Goal: Information Seeking & Learning: Compare options

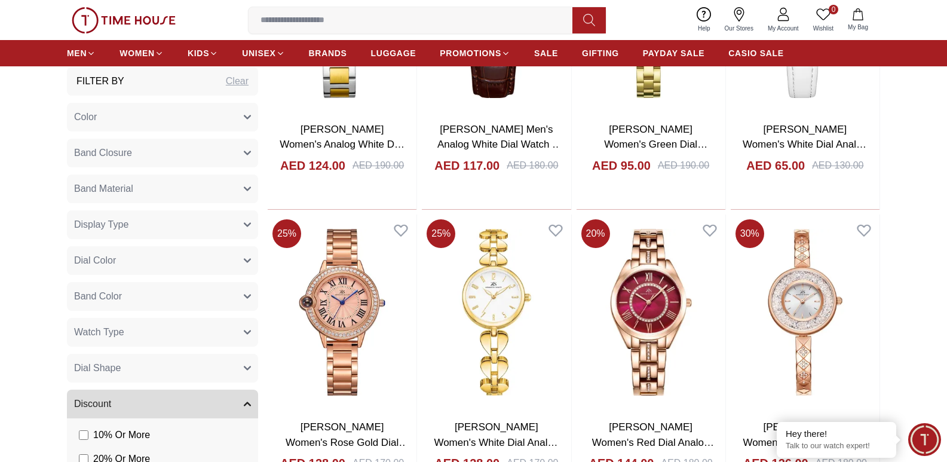
scroll to position [1374, 0]
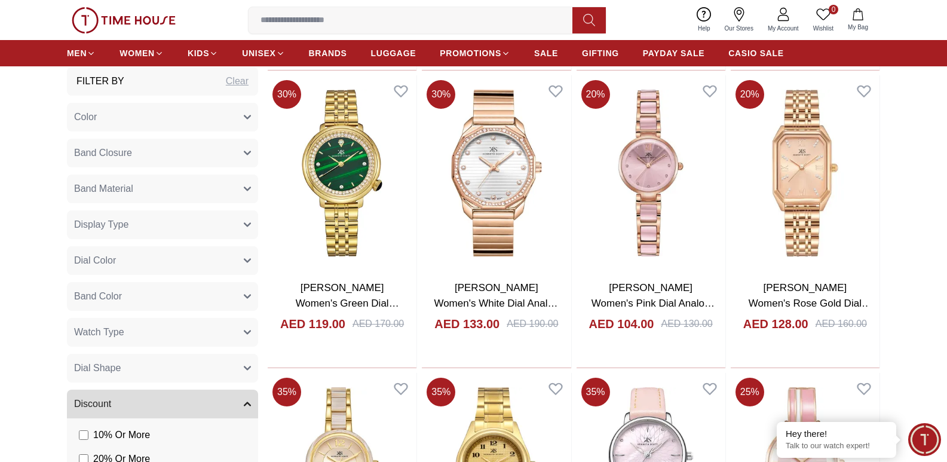
scroll to position [2927, 0]
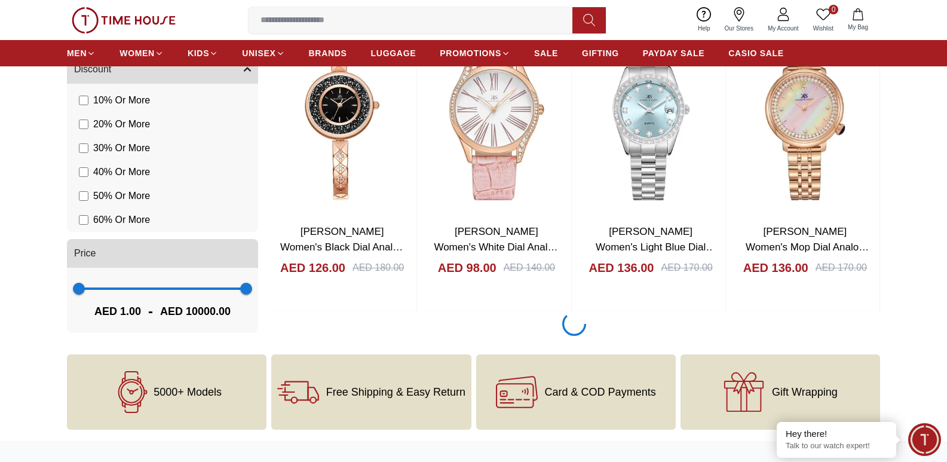
scroll to position [4779, 0]
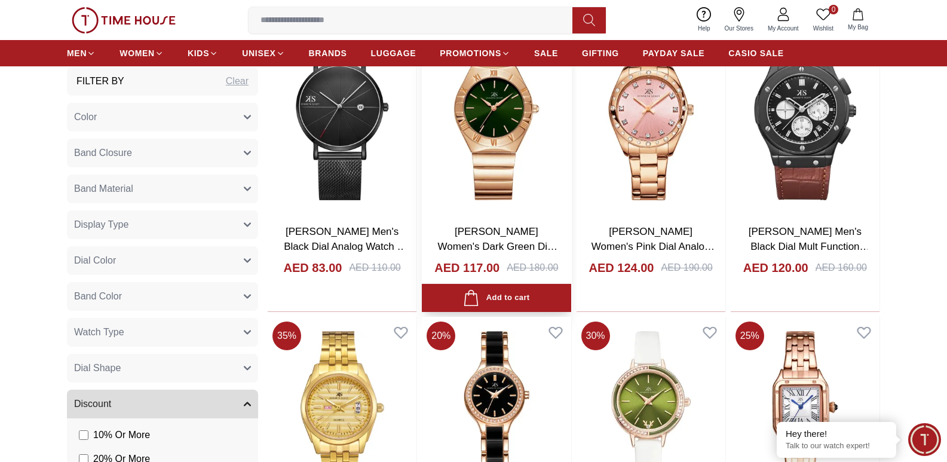
scroll to position [5675, 0]
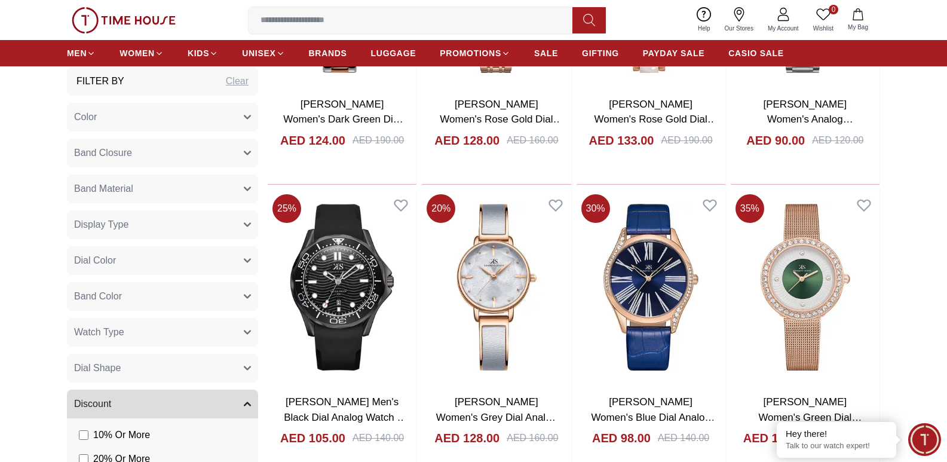
scroll to position [6391, 0]
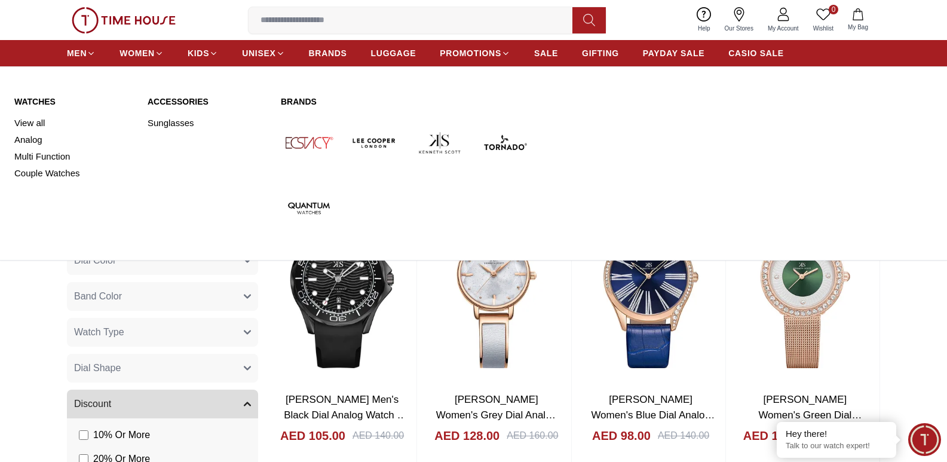
click at [383, 144] on img at bounding box center [374, 143] width 56 height 56
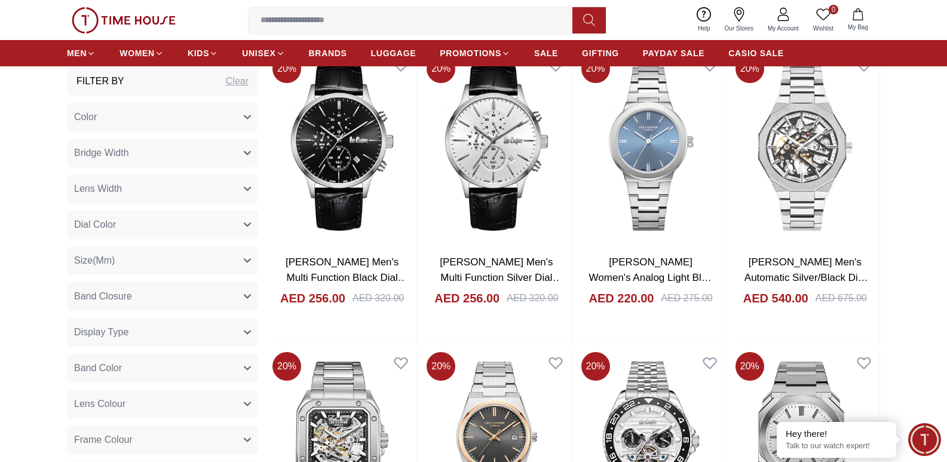
scroll to position [1195, 0]
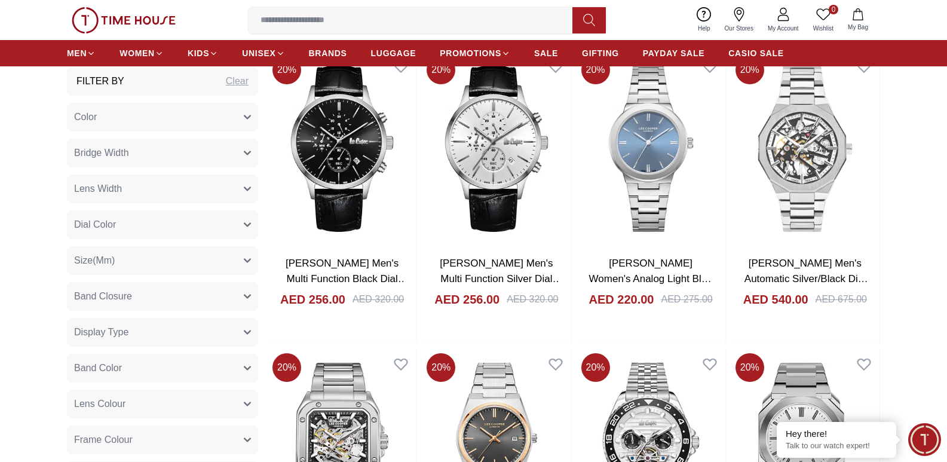
click at [311, 24] on input at bounding box center [414, 20] width 333 height 24
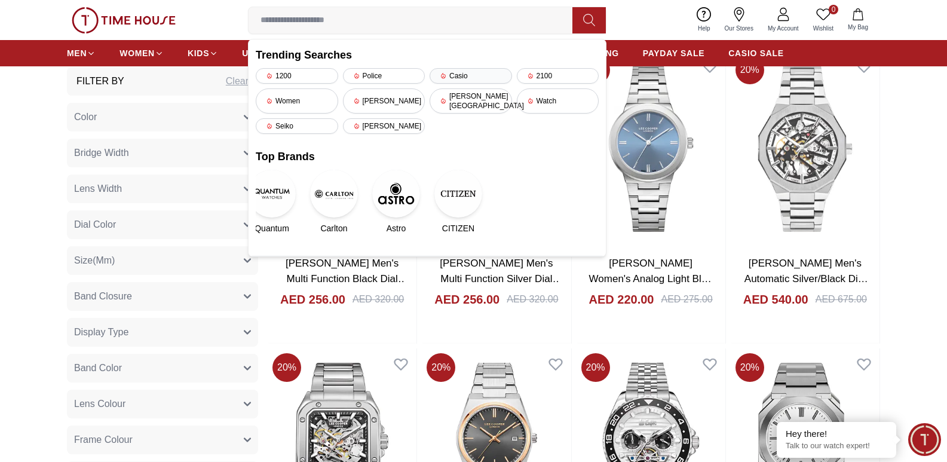
click at [470, 78] on div "Casio" at bounding box center [470, 76] width 82 height 16
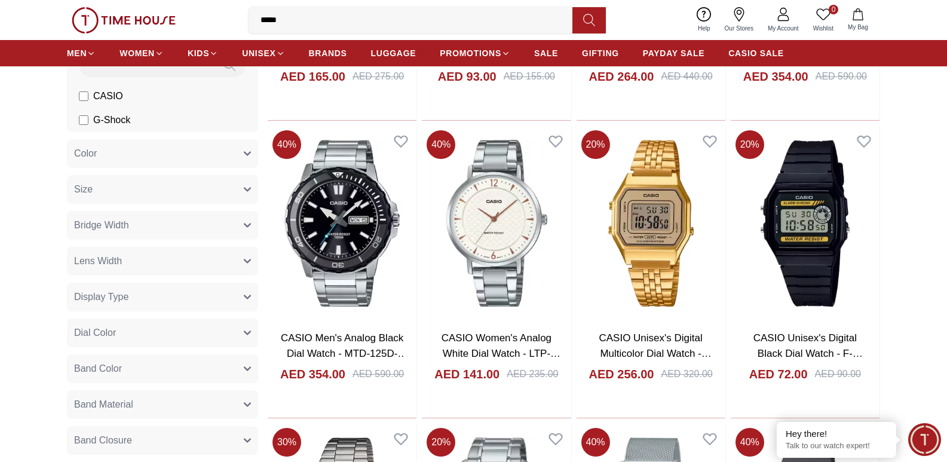
scroll to position [956, 0]
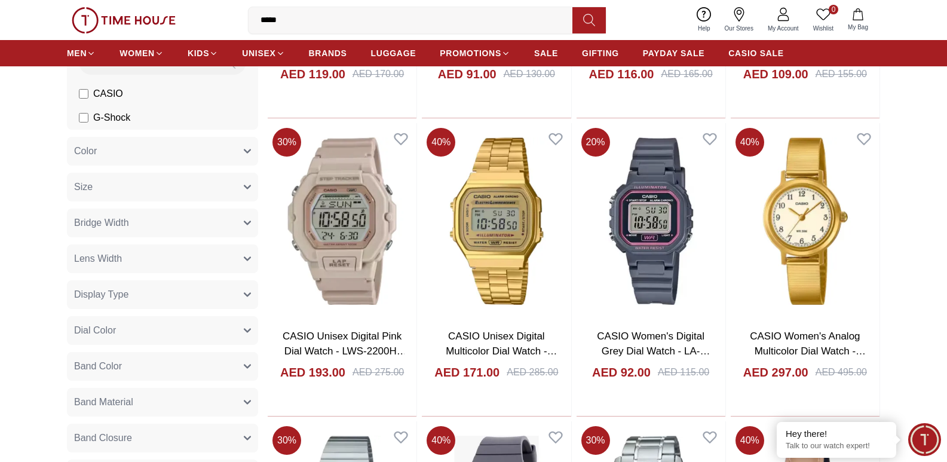
scroll to position [2449, 0]
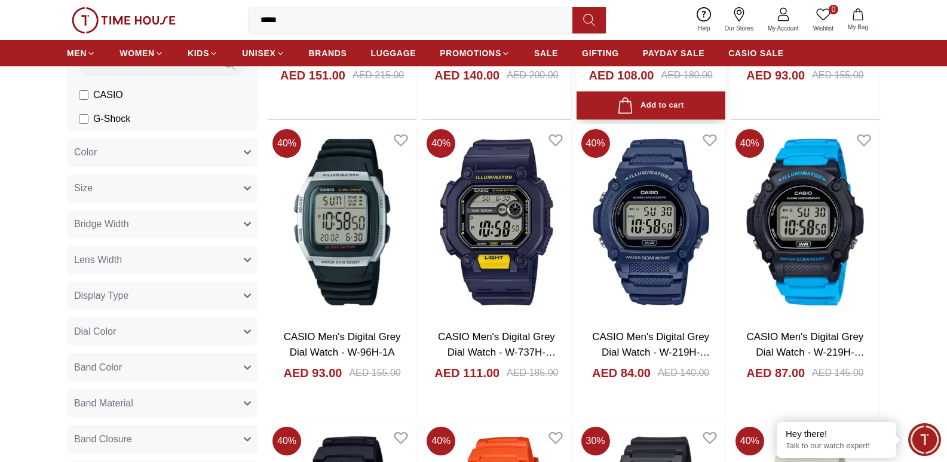
scroll to position [3942, 0]
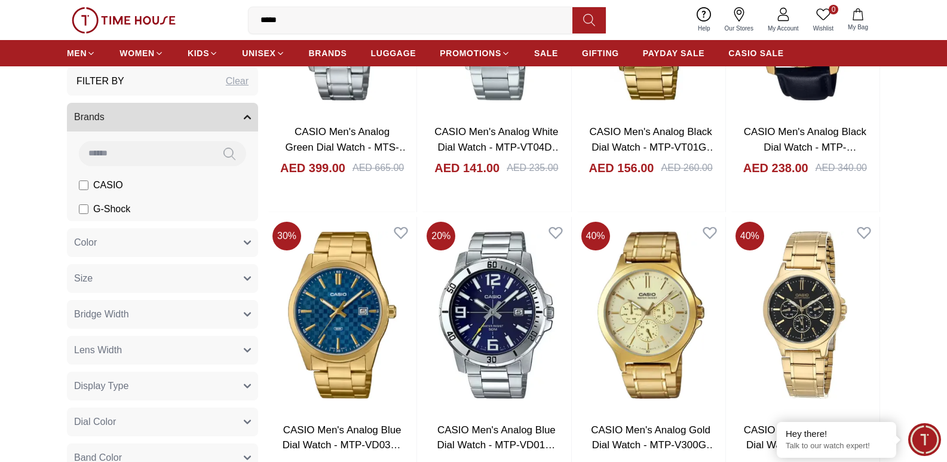
scroll to position [5495, 0]
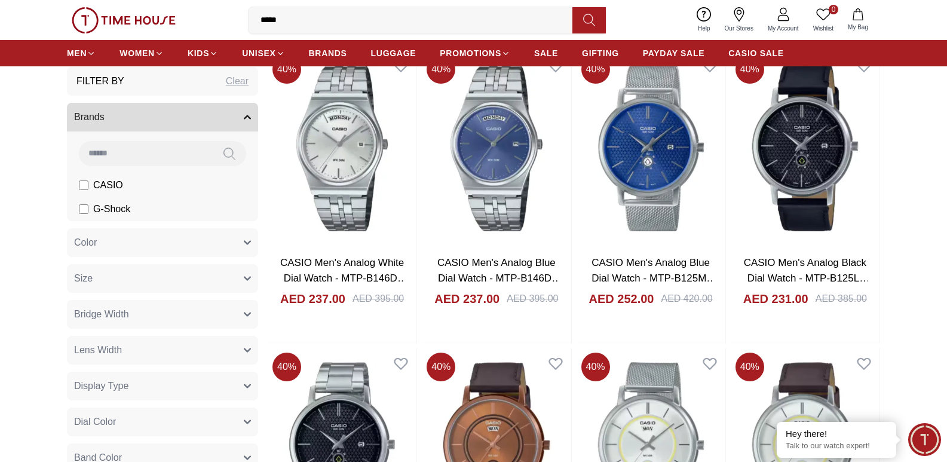
scroll to position [6391, 0]
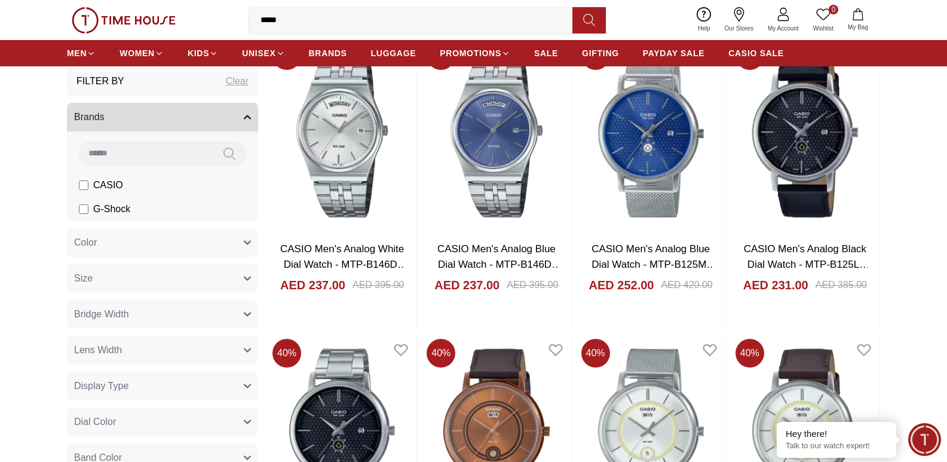
click at [329, 29] on input "*****" at bounding box center [414, 20] width 333 height 24
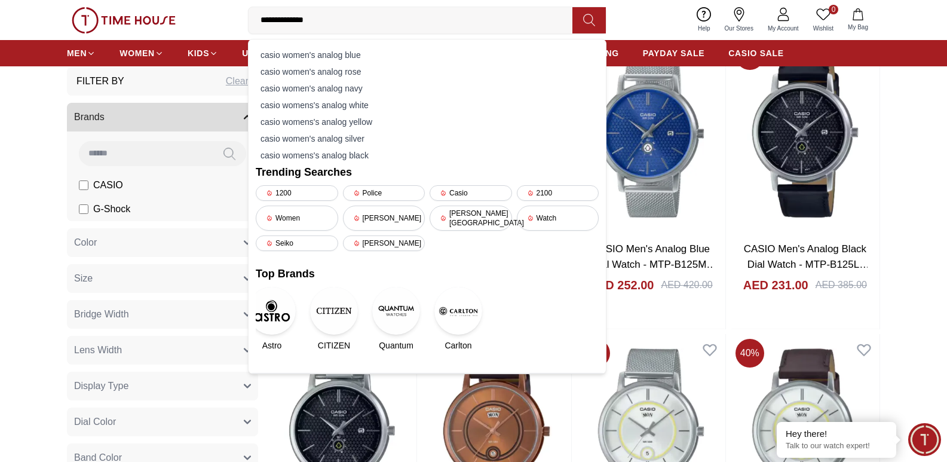
type input "**********"
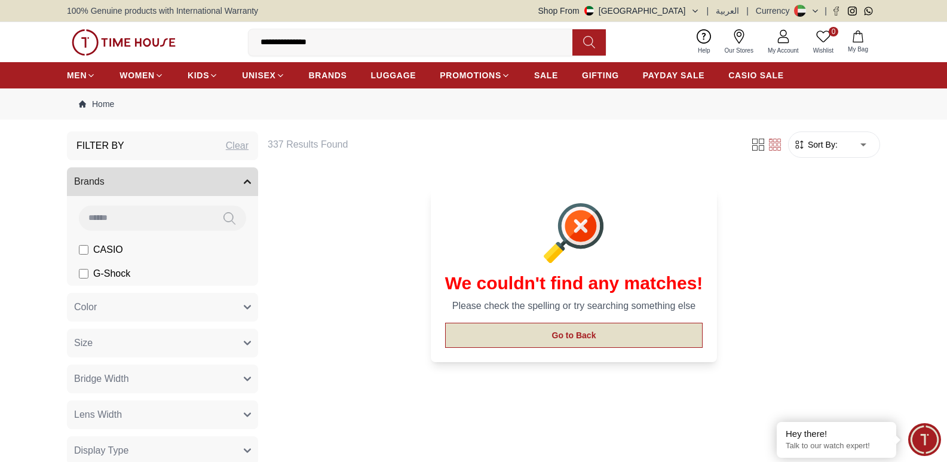
click at [538, 337] on button "Go to Back" at bounding box center [574, 335] width 258 height 25
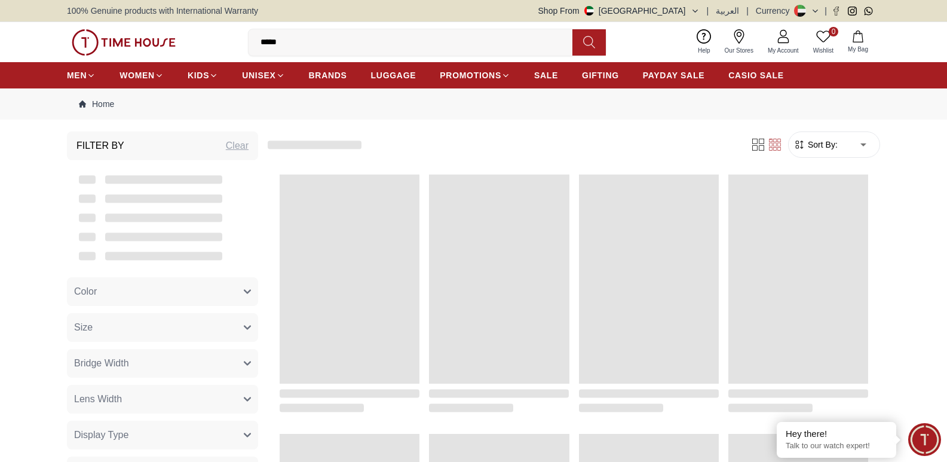
scroll to position [1209, 0]
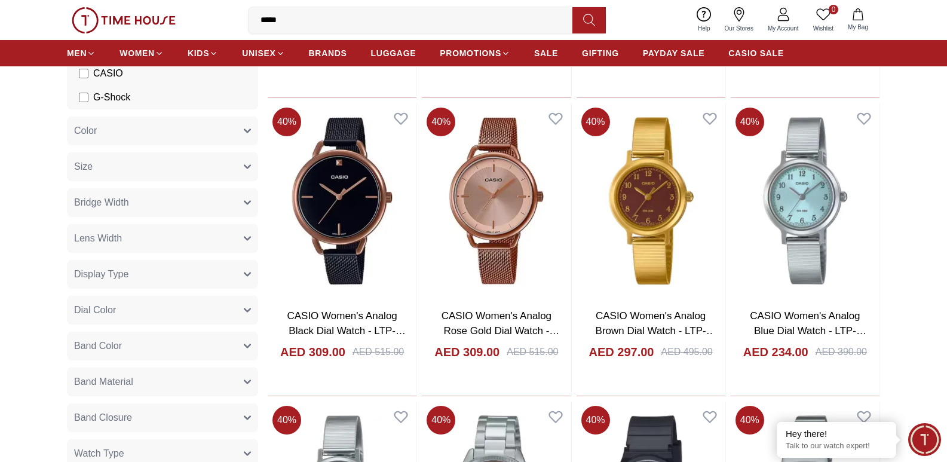
scroll to position [2463, 0]
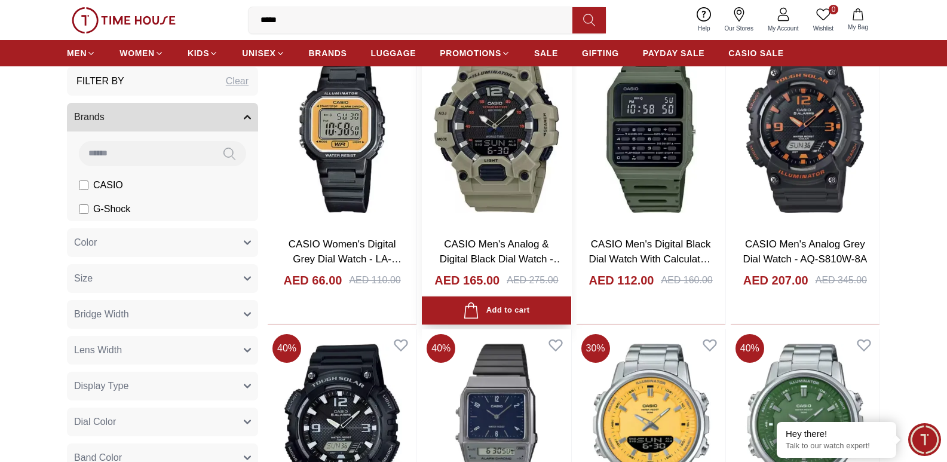
scroll to position [3120, 0]
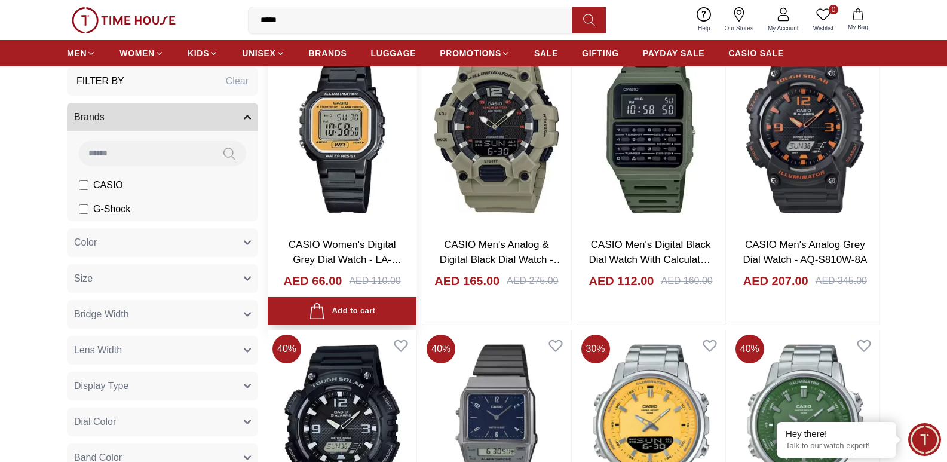
click at [336, 115] on img at bounding box center [342, 130] width 149 height 196
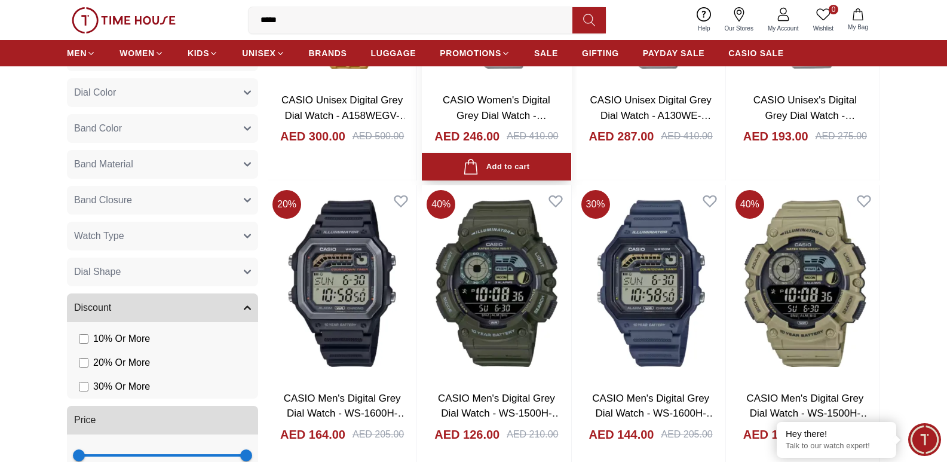
scroll to position [4241, 0]
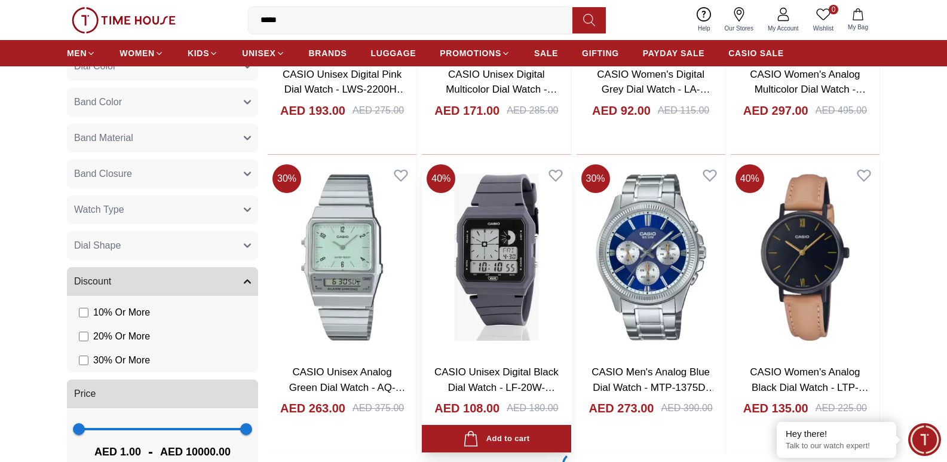
scroll to position [5675, 0]
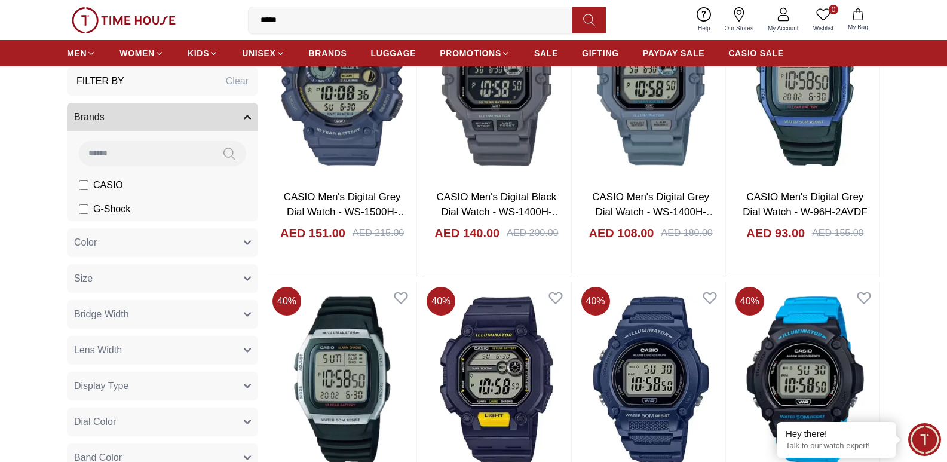
scroll to position [6869, 0]
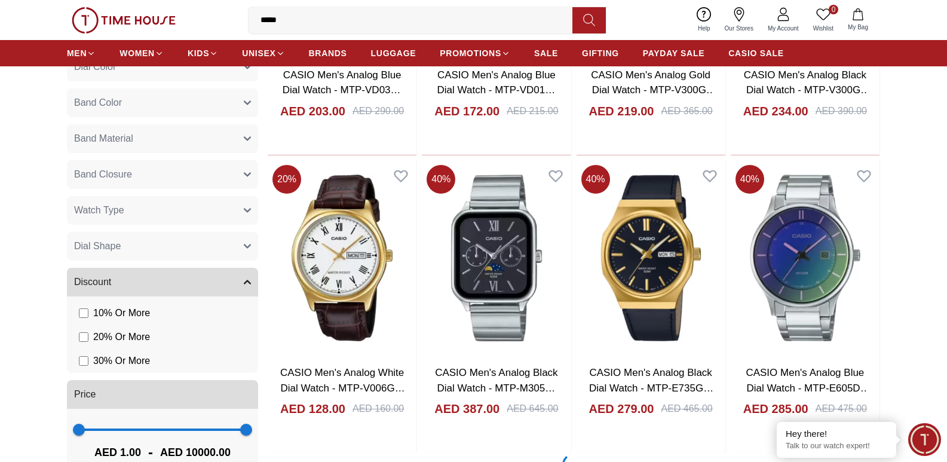
scroll to position [8661, 0]
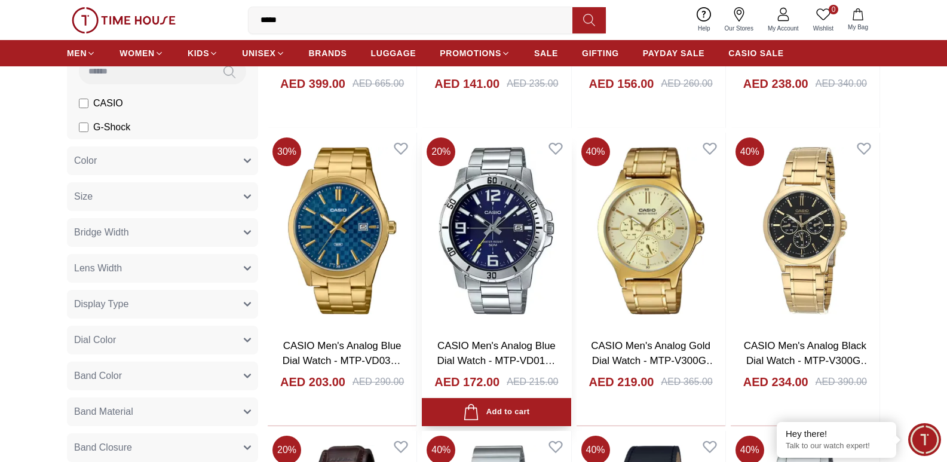
scroll to position [8542, 0]
